Goal: Task Accomplishment & Management: Complete application form

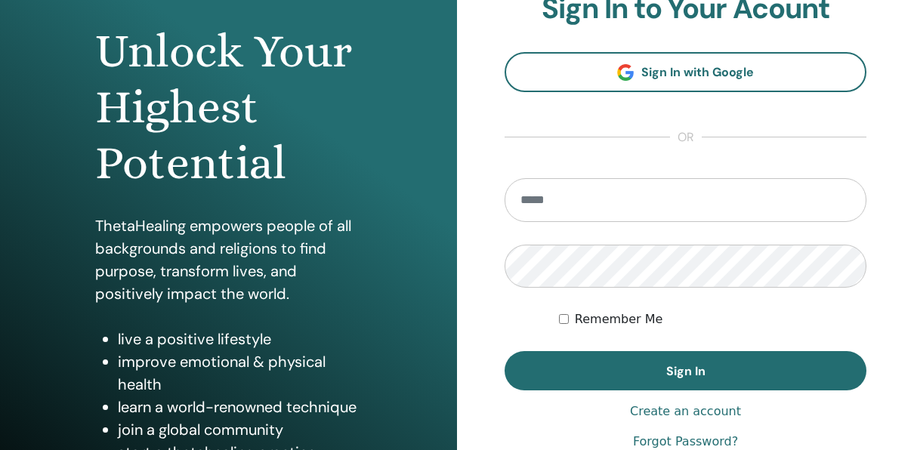
scroll to position [151, 0]
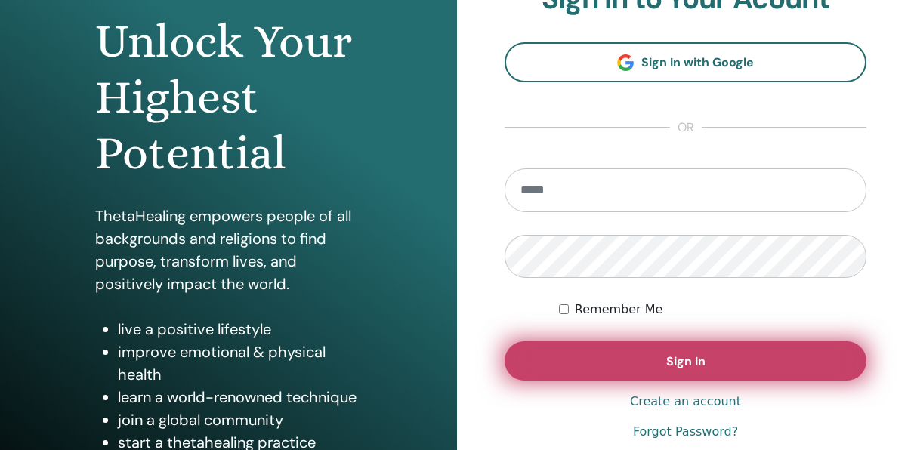
type input "**********"
click at [643, 357] on button "Sign In" at bounding box center [686, 360] width 362 height 39
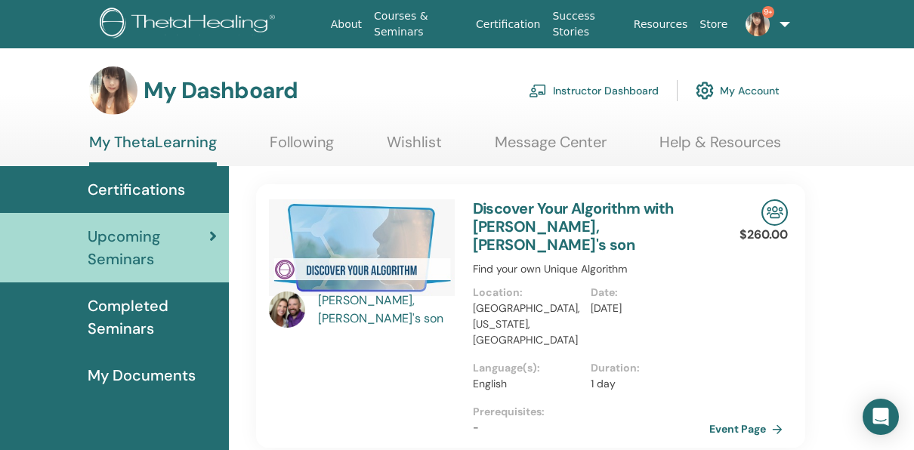
click at [585, 92] on link "Instructor Dashboard" at bounding box center [594, 90] width 130 height 33
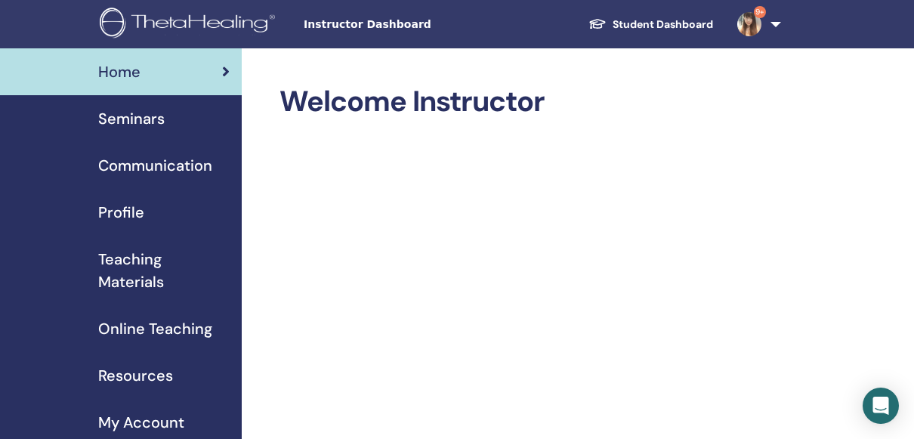
click at [129, 119] on span "Seminars" at bounding box center [131, 118] width 66 height 23
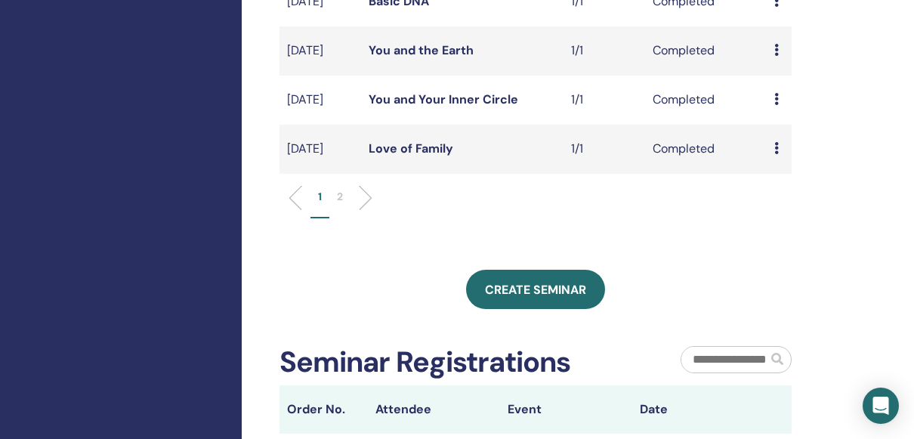
scroll to position [604, 0]
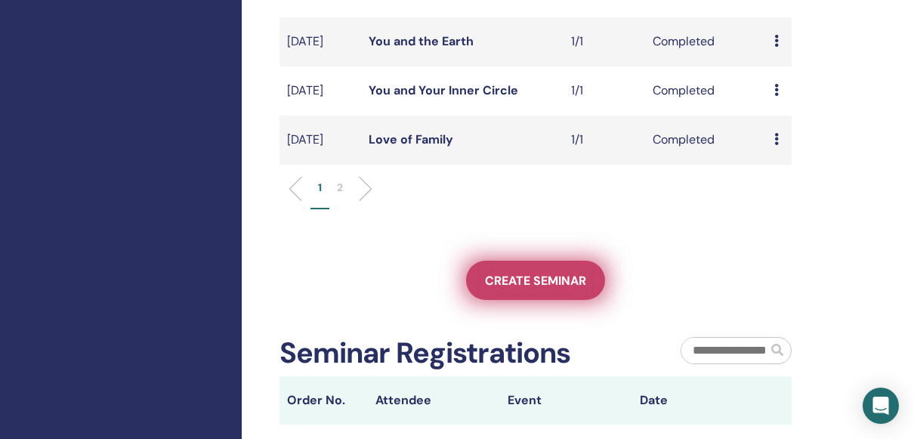
click at [513, 300] on link "Create seminar" at bounding box center [535, 280] width 139 height 39
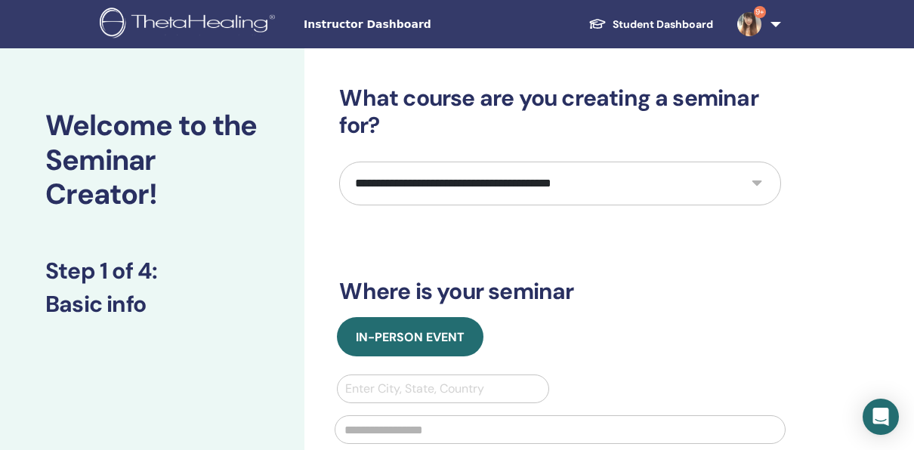
click at [758, 179] on select "**********" at bounding box center [560, 184] width 442 height 44
select select "*"
click at [339, 162] on select "**********" at bounding box center [560, 184] width 442 height 44
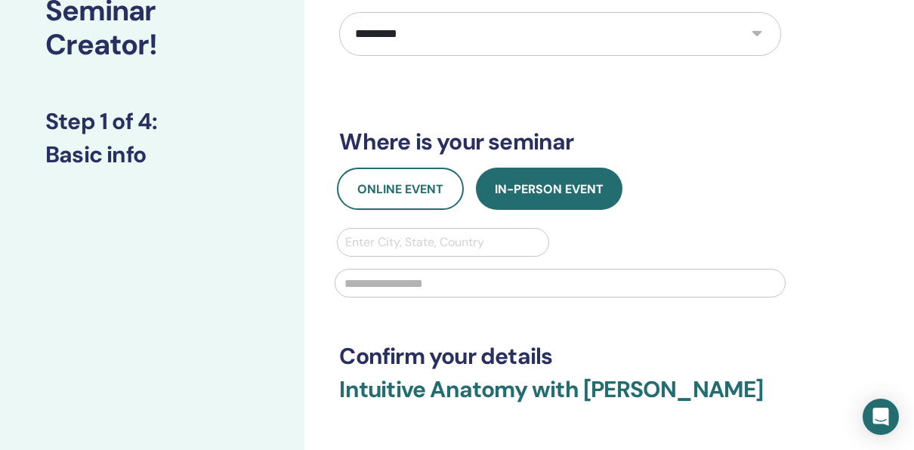
scroll to position [151, 0]
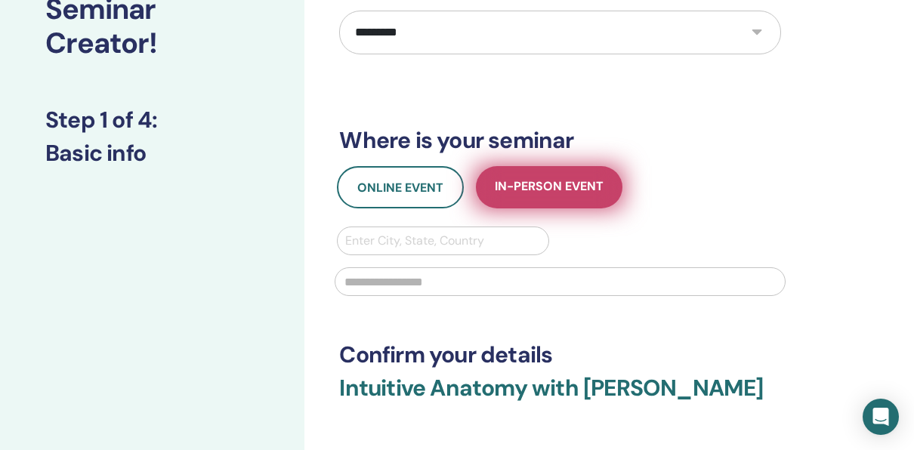
click at [533, 186] on span "In-Person Event" at bounding box center [549, 187] width 109 height 19
click at [539, 182] on span "In-Person Event" at bounding box center [549, 187] width 109 height 19
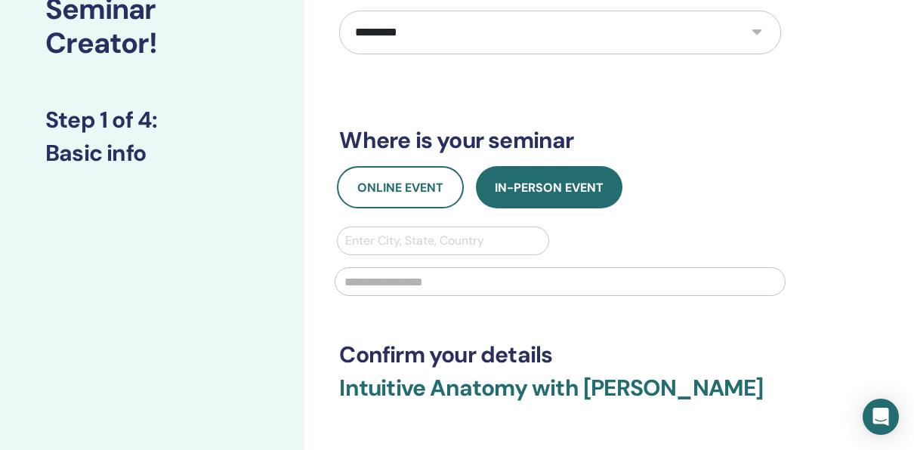
click at [378, 237] on div at bounding box center [442, 240] width 195 height 21
type input "*****"
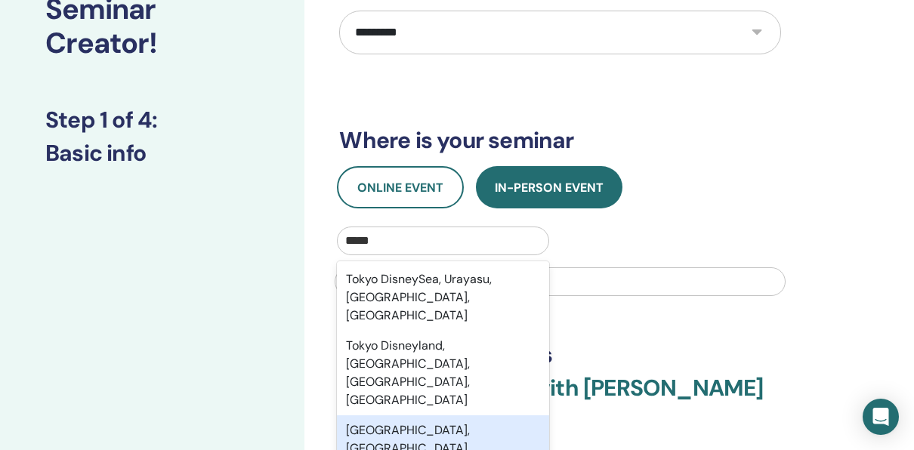
click at [529, 415] on div "Tokyo, JPN" at bounding box center [443, 439] width 212 height 48
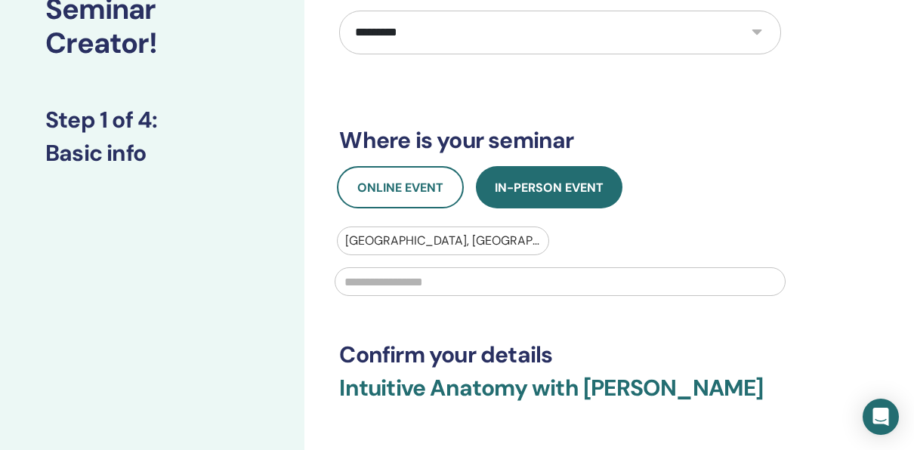
click at [383, 284] on input "text" at bounding box center [560, 281] width 451 height 29
type input "*"
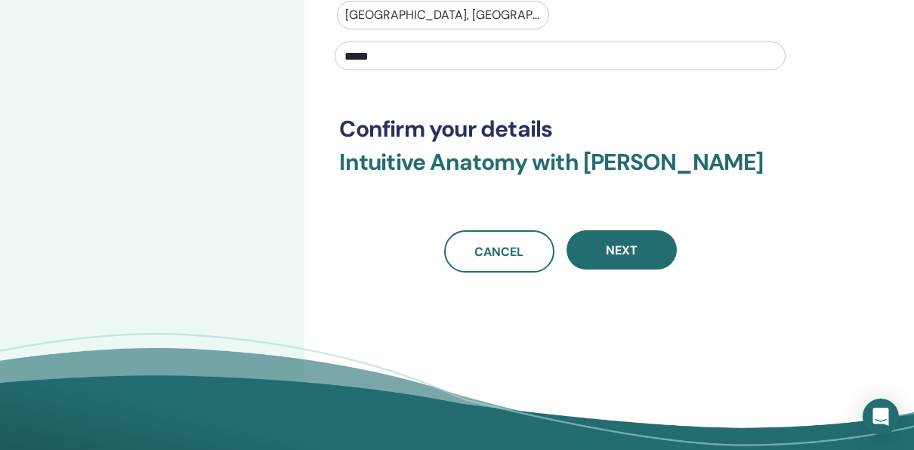
scroll to position [378, 0]
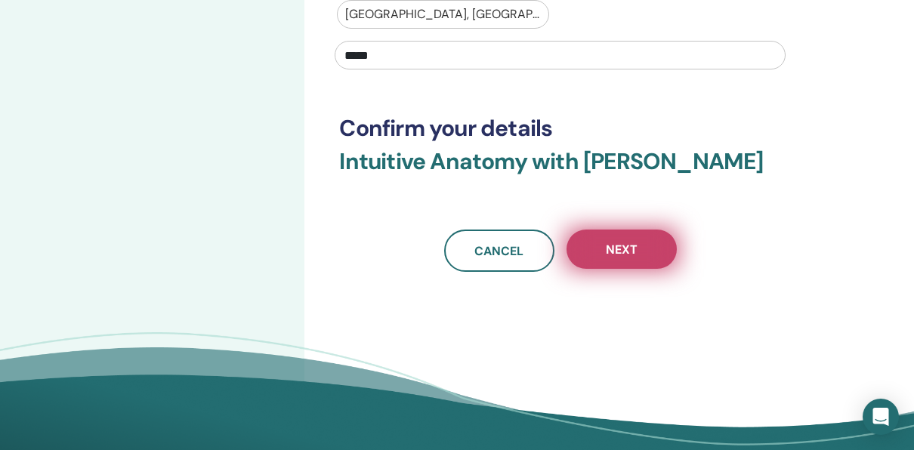
type input "*****"
click at [607, 239] on button "Next" at bounding box center [622, 249] width 110 height 39
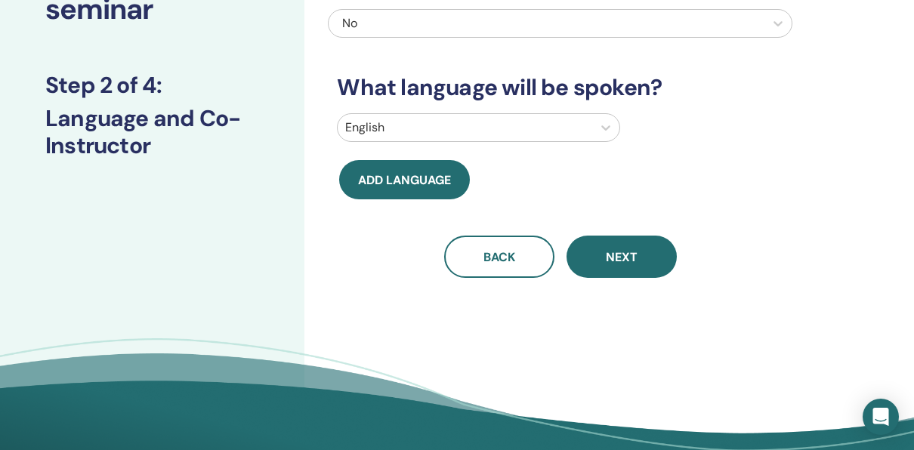
scroll to position [0, 0]
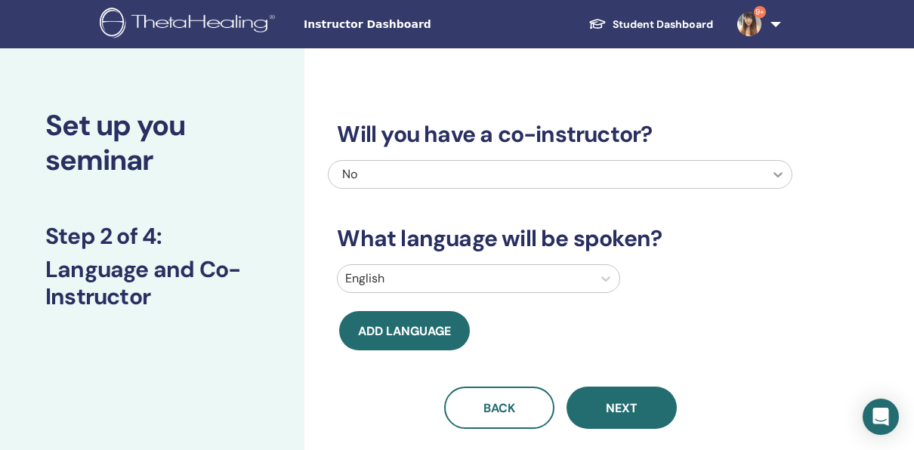
click at [777, 169] on icon at bounding box center [778, 174] width 15 height 15
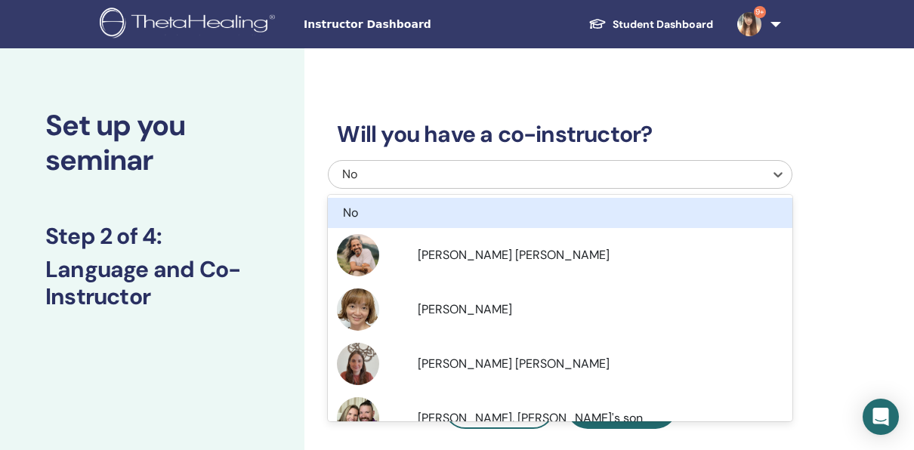
click at [722, 110] on div "Will you have a co-instructor? option No focused, 1 of 7. 7 results available. …" at bounding box center [560, 257] width 465 height 344
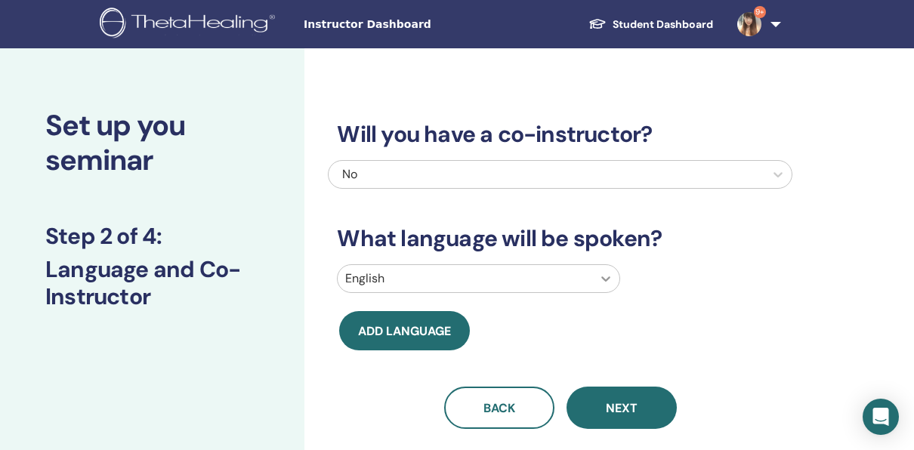
click at [598, 273] on div at bounding box center [605, 278] width 27 height 27
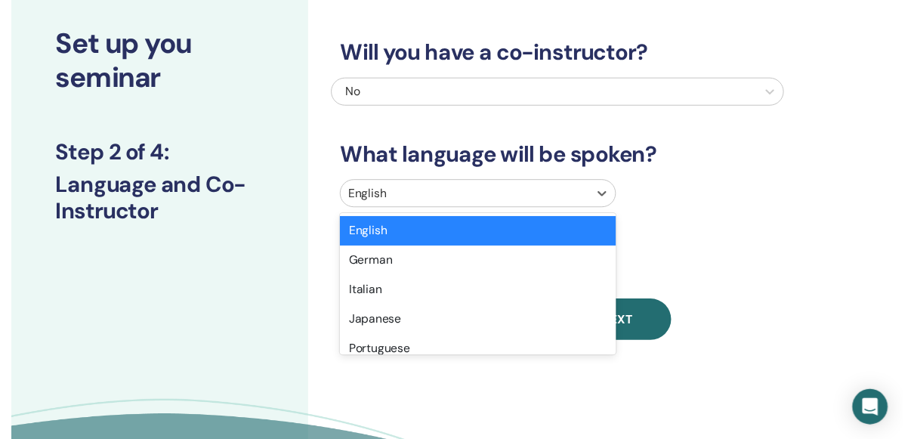
scroll to position [82, 0]
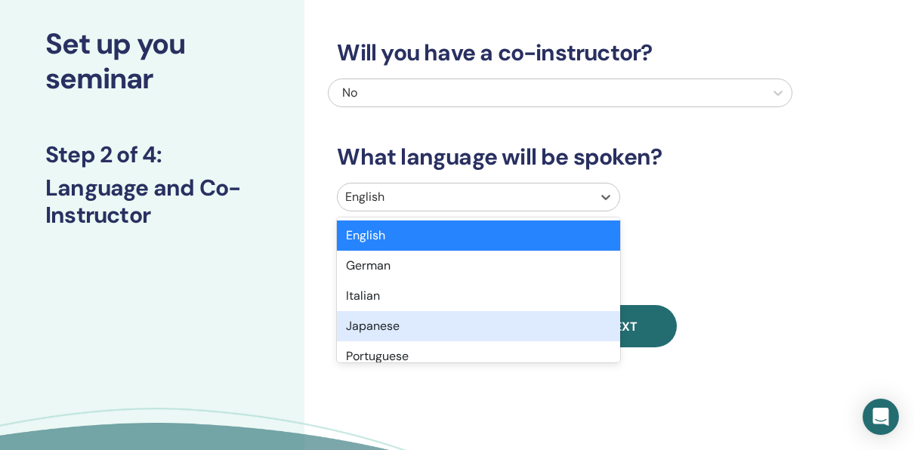
click at [477, 313] on div "Japanese" at bounding box center [478, 326] width 283 height 30
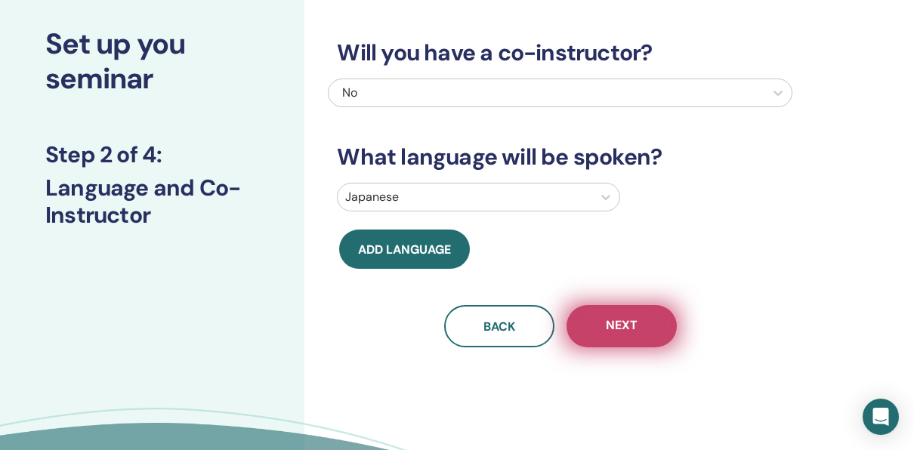
click at [642, 324] on button "Next" at bounding box center [622, 326] width 110 height 42
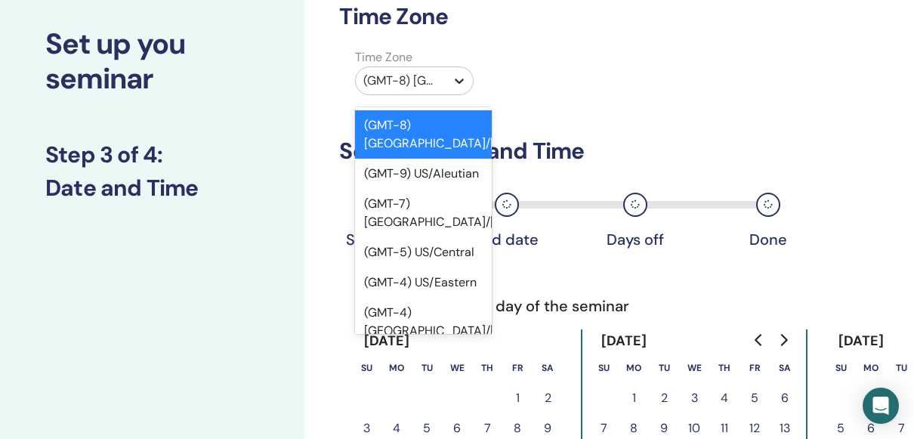
click at [458, 76] on icon at bounding box center [459, 80] width 15 height 15
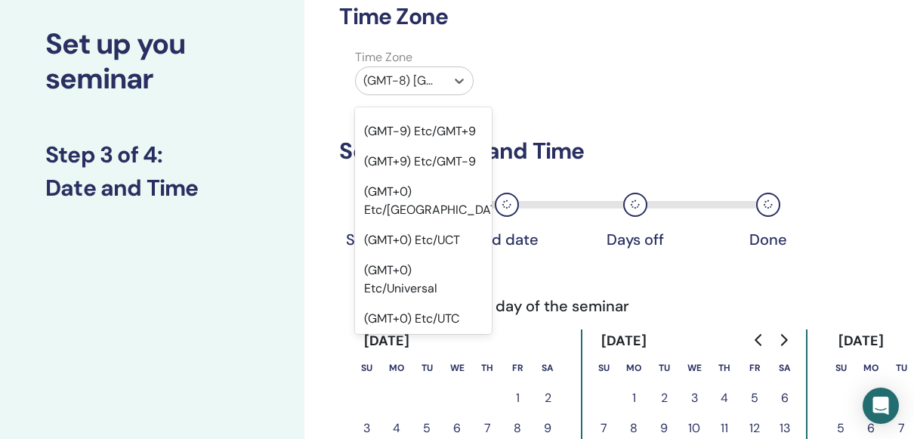
scroll to position [1662, 0]
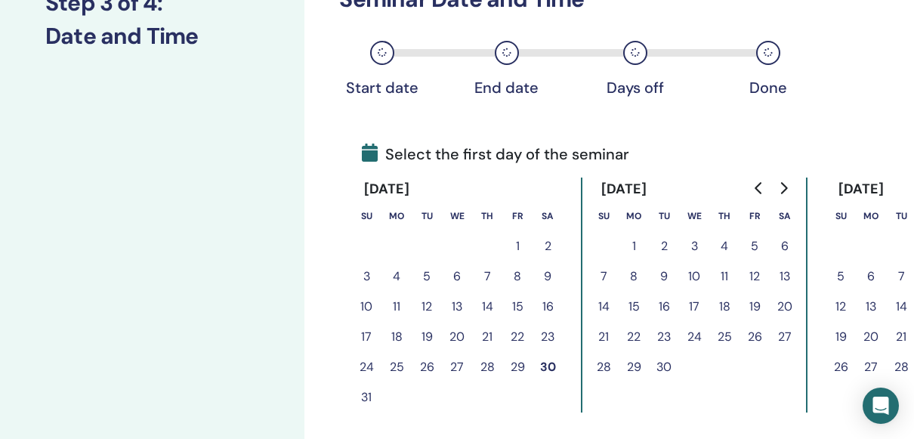
scroll to position [308, 0]
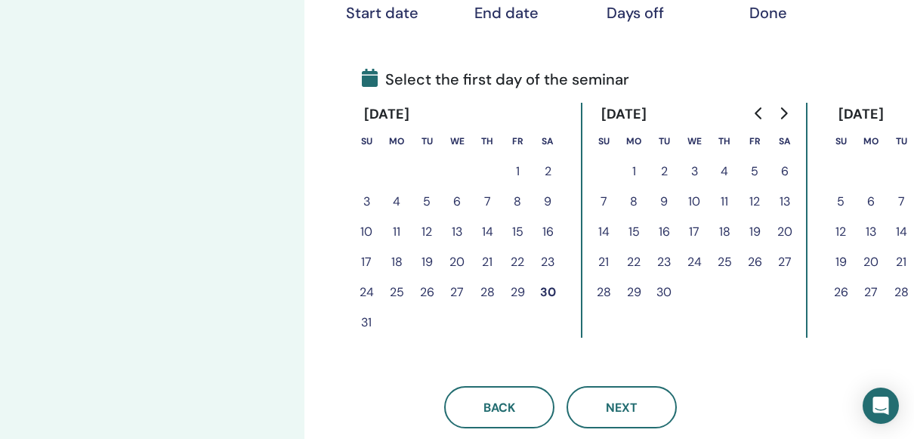
click at [545, 229] on button "16" at bounding box center [548, 232] width 30 height 30
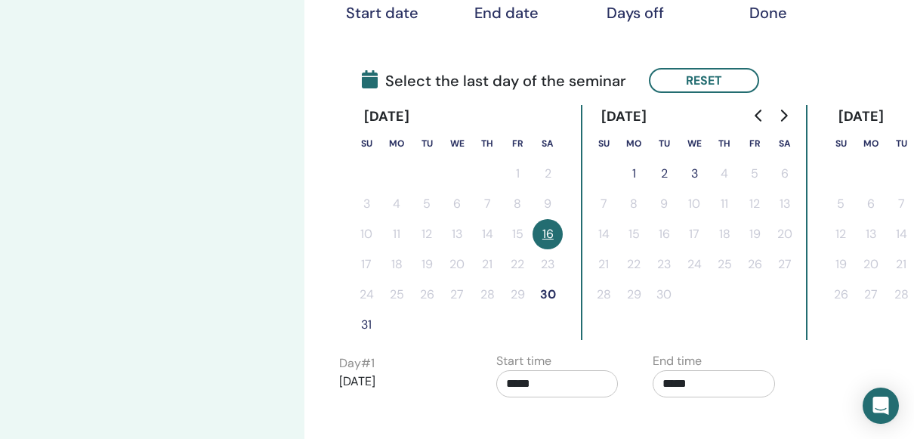
click at [546, 290] on button "30" at bounding box center [548, 295] width 30 height 30
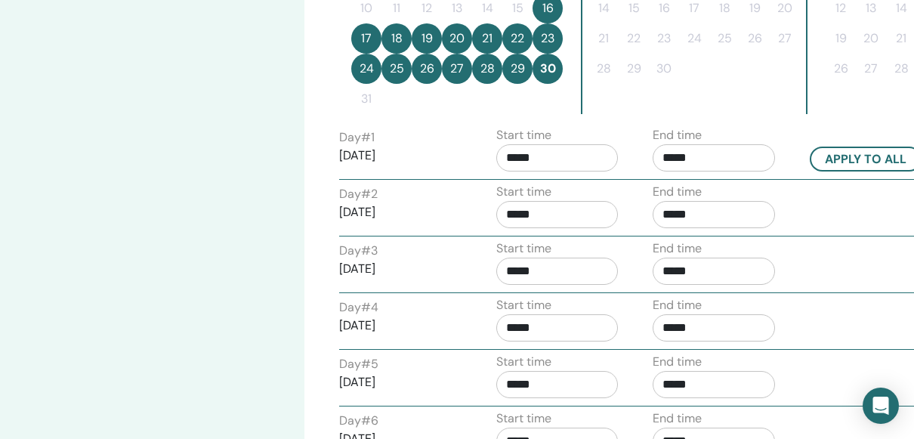
scroll to position [535, 0]
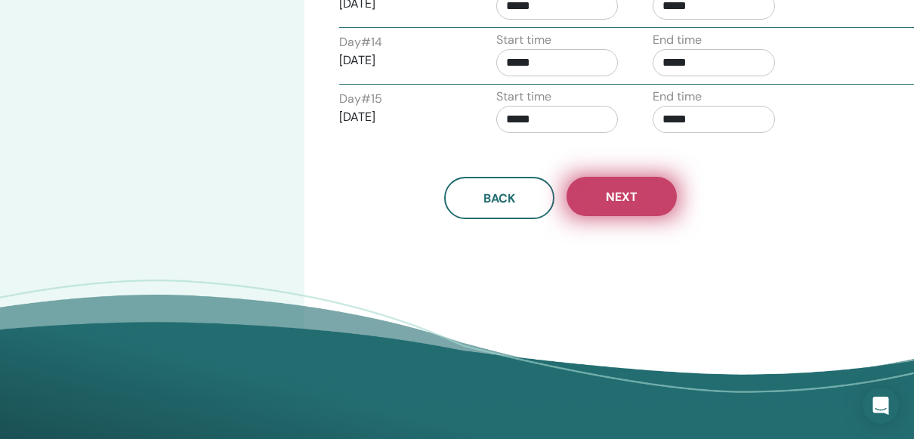
click at [614, 198] on button "Next" at bounding box center [622, 196] width 110 height 39
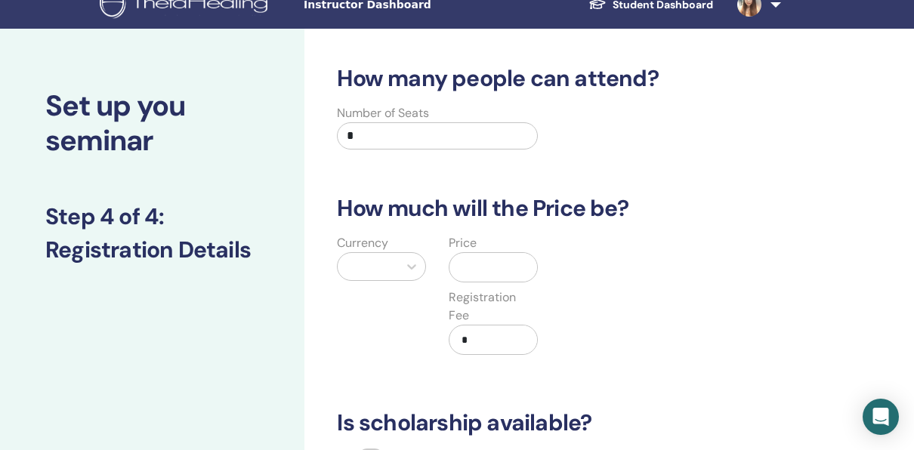
scroll to position [0, 0]
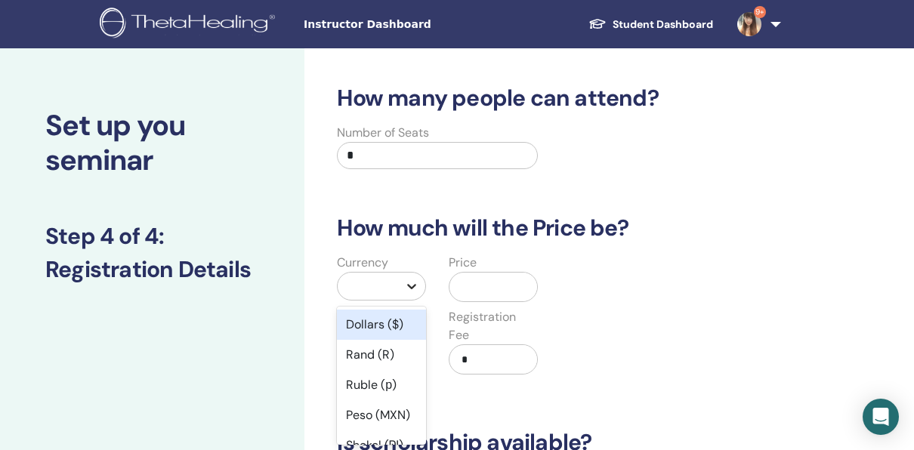
click at [416, 285] on icon at bounding box center [411, 286] width 15 height 15
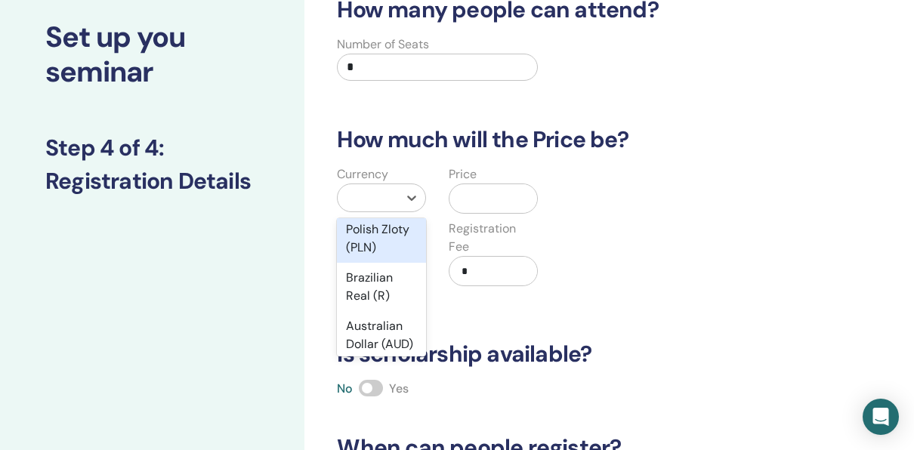
scroll to position [302, 0]
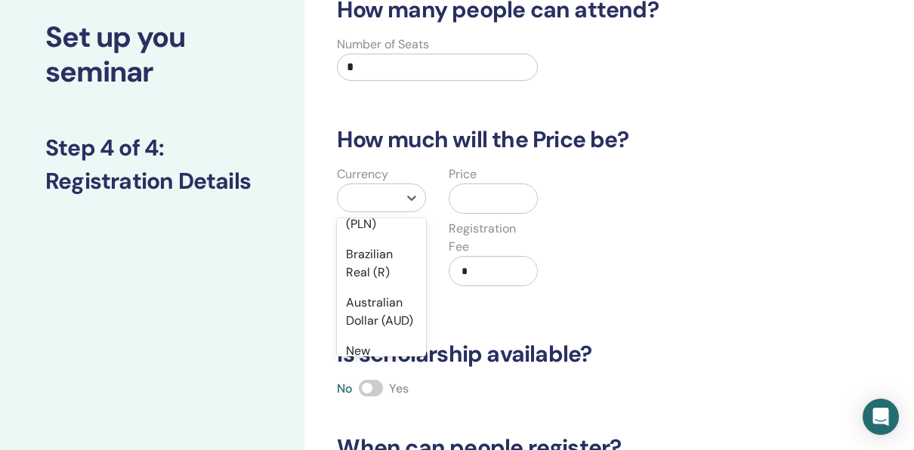
click at [365, 191] on div "Yen (¥)" at bounding box center [381, 176] width 89 height 30
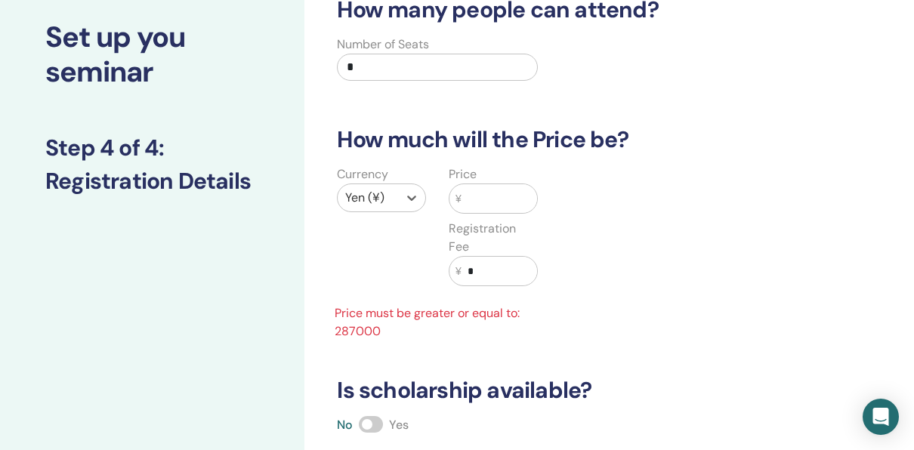
click at [490, 200] on input "text" at bounding box center [500, 198] width 76 height 29
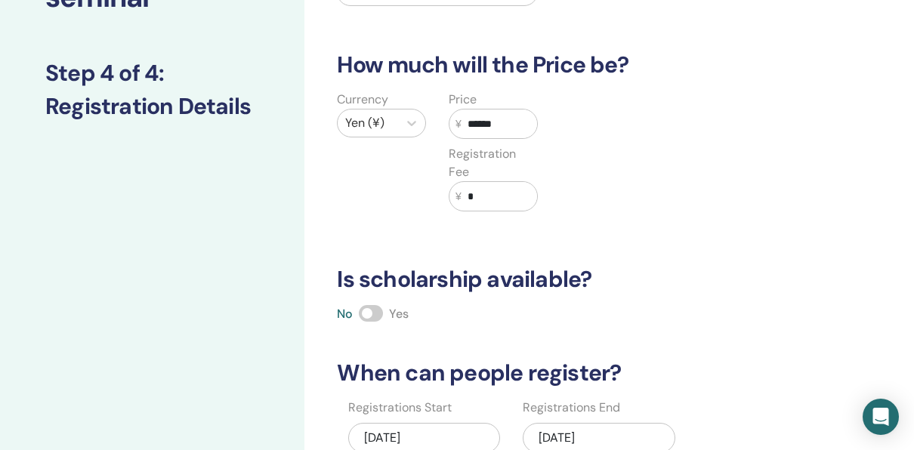
scroll to position [315, 0]
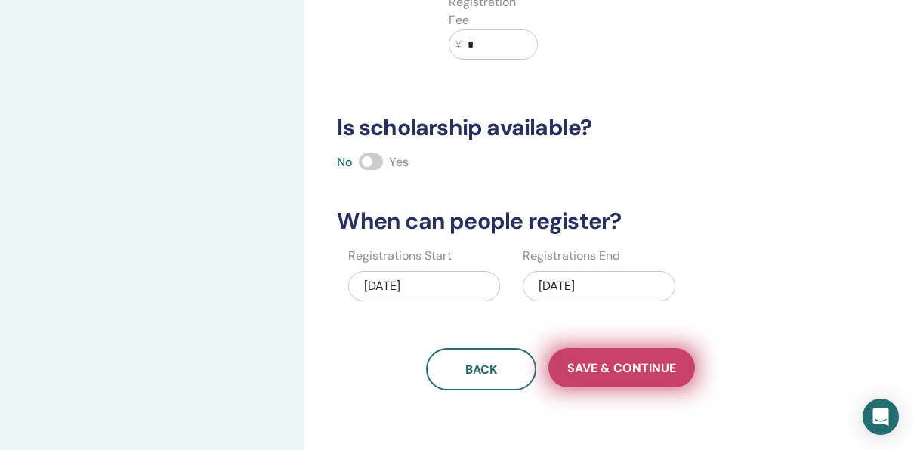
type input "******"
click at [637, 369] on span "Save & Continue" at bounding box center [621, 368] width 109 height 16
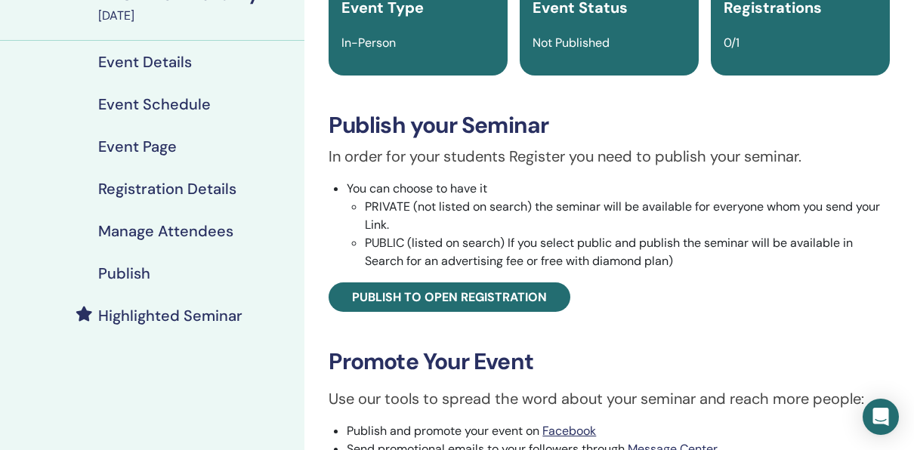
scroll to position [151, 0]
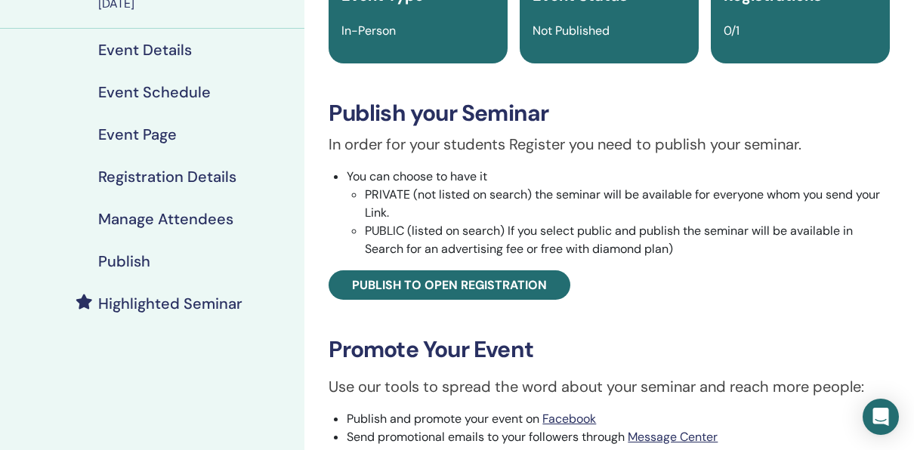
click at [99, 260] on h4 "Publish" at bounding box center [124, 261] width 52 height 18
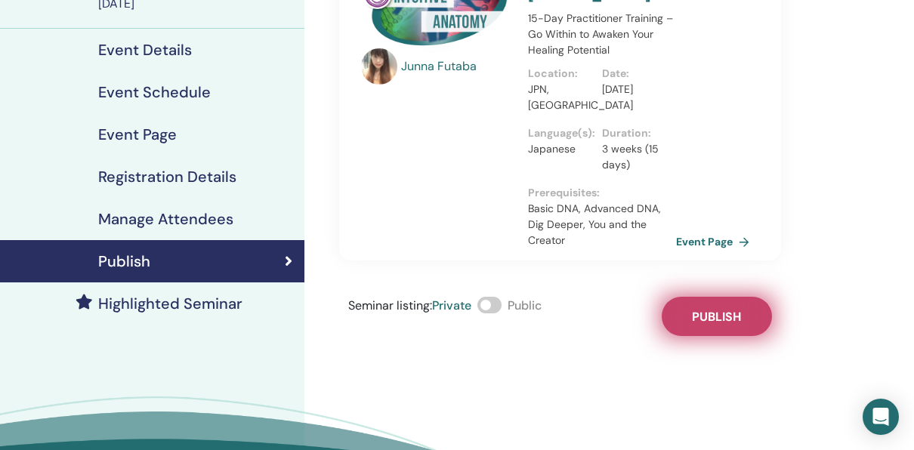
click at [721, 309] on span "Publish" at bounding box center [716, 317] width 49 height 16
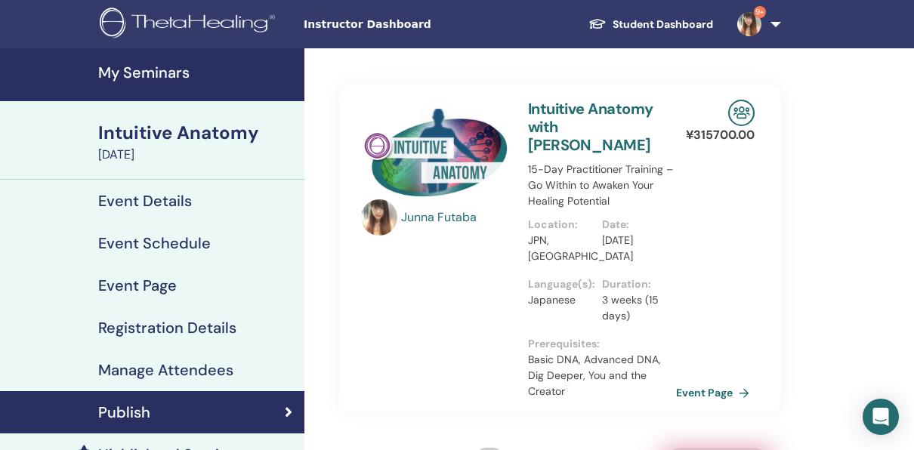
click at [158, 138] on div "Intuitive Anatomy" at bounding box center [196, 133] width 197 height 26
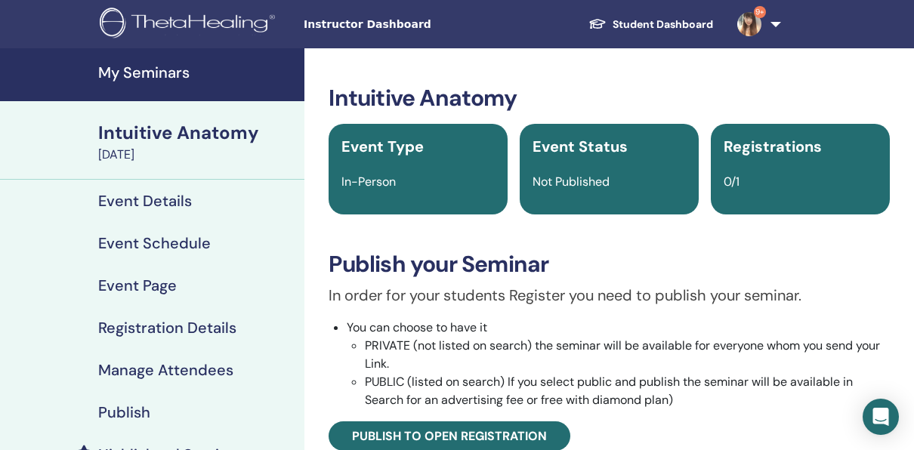
scroll to position [378, 0]
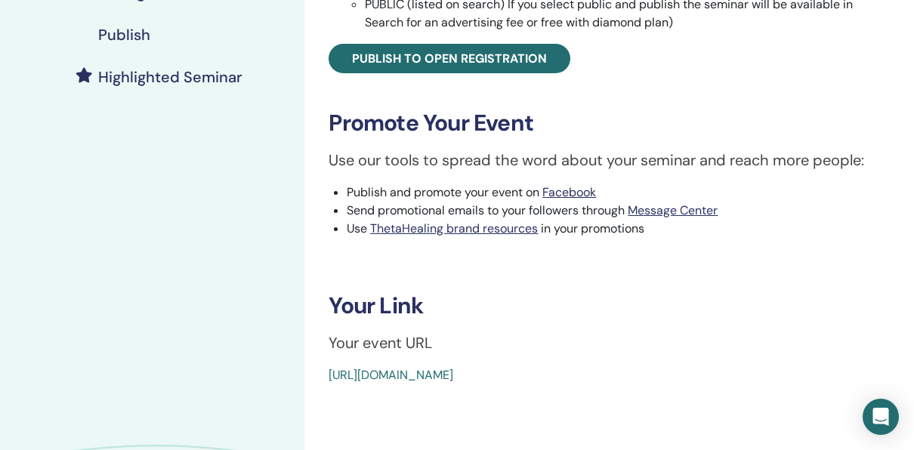
drag, startPoint x: 667, startPoint y: 373, endPoint x: 327, endPoint y: 389, distance: 340.3
click at [327, 389] on div "Intuitive Anatomy Event Type In-Person Event Status Not Published Registrations…" at bounding box center [609, 133] width 610 height 925
click at [444, 373] on link "https://www.thetahealing.com/seminar-376132-details.html" at bounding box center [391, 375] width 125 height 16
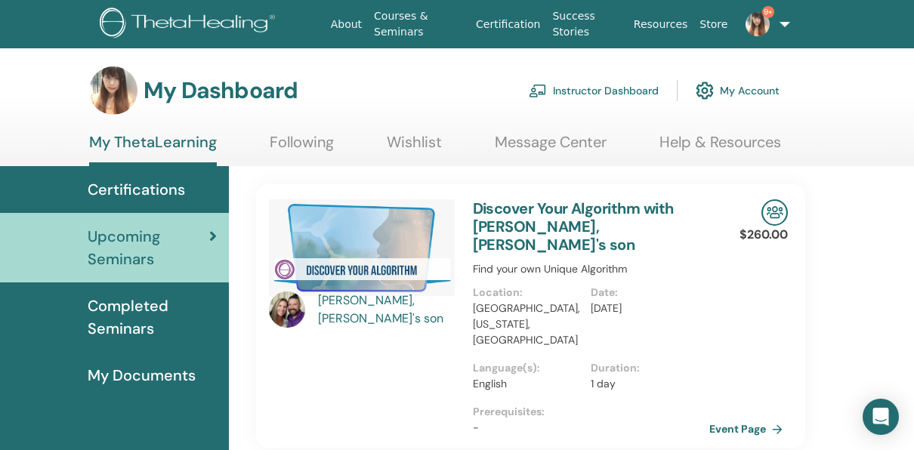
click at [591, 80] on link "Instructor Dashboard" at bounding box center [594, 90] width 130 height 33
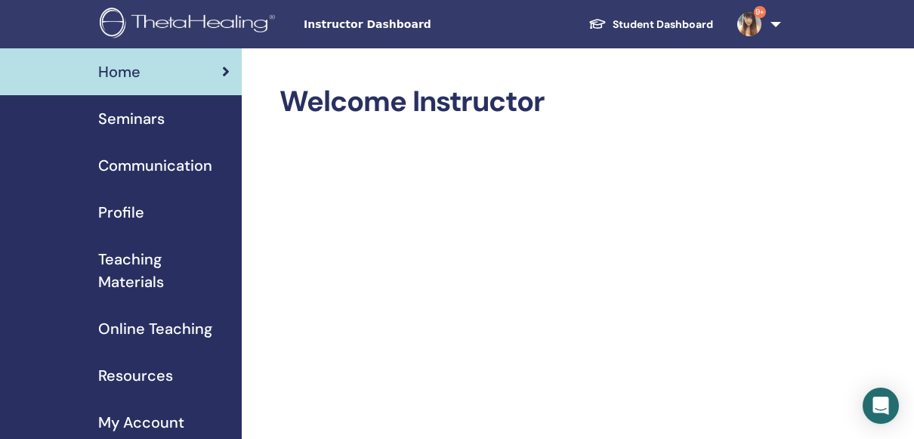
click at [131, 110] on span "Seminars" at bounding box center [131, 118] width 66 height 23
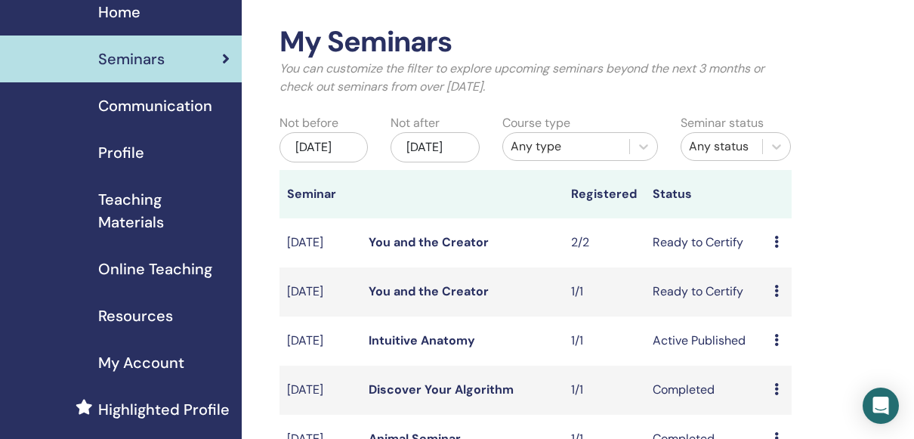
scroll to position [151, 0]
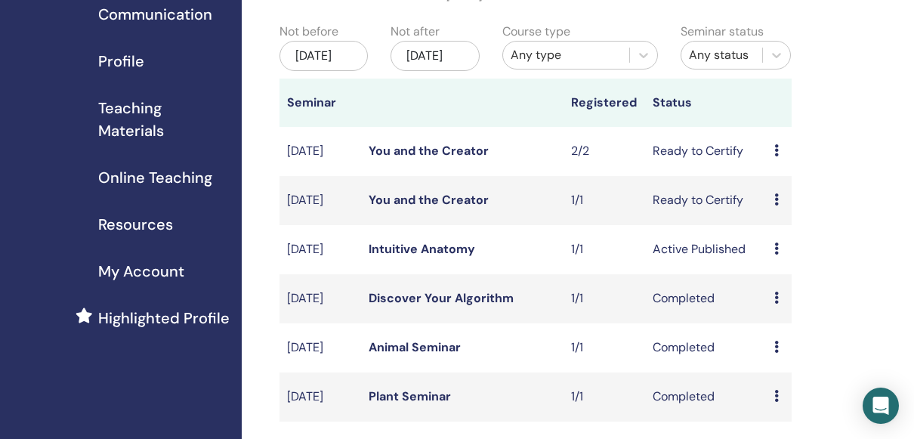
click at [774, 255] on icon at bounding box center [776, 248] width 5 height 12
click at [786, 322] on link "Attendees" at bounding box center [788, 324] width 57 height 16
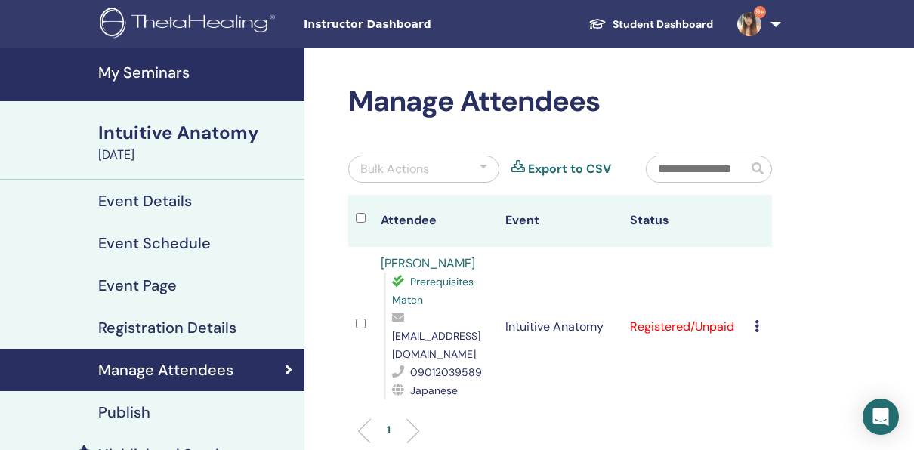
click at [756, 320] on icon at bounding box center [757, 326] width 5 height 12
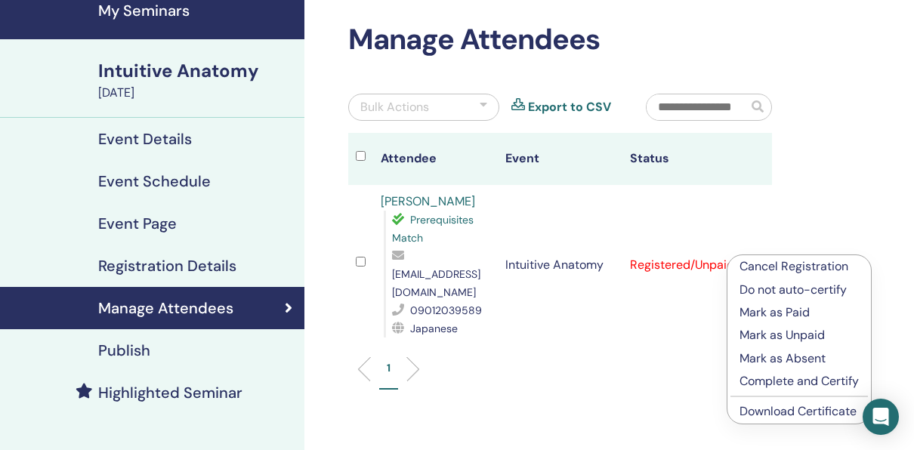
scroll to position [151, 0]
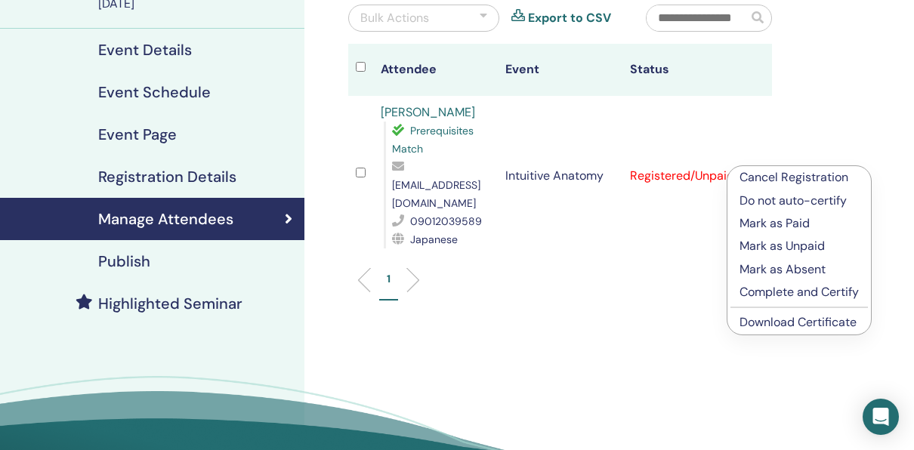
click at [814, 294] on p "Complete and Certify" at bounding box center [799, 292] width 119 height 18
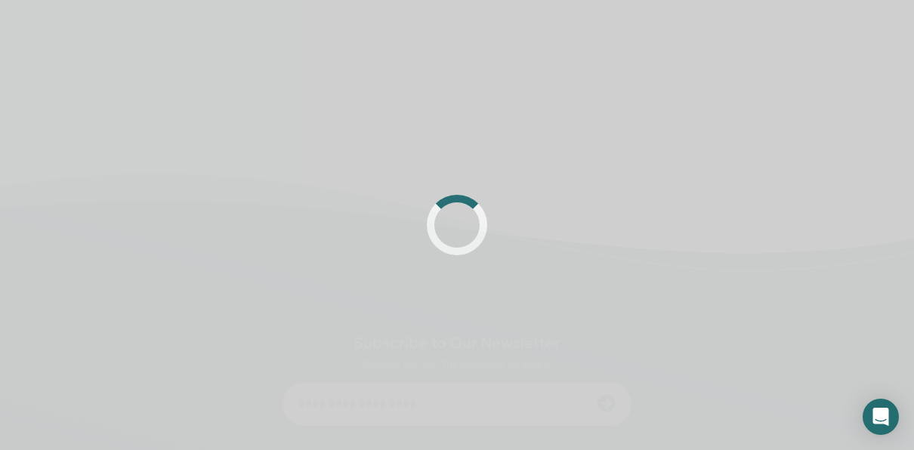
scroll to position [151, 0]
